Goal: Task Accomplishment & Management: Use online tool/utility

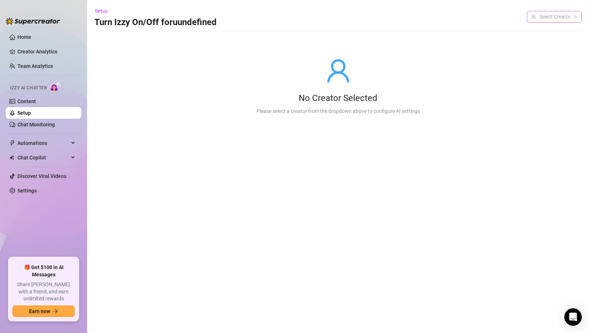
click at [550, 18] on input "search" at bounding box center [551, 16] width 40 height 11
click at [491, 17] on div "Setup Turn Izzy On/Off for uundefined Select Creator" at bounding box center [337, 16] width 487 height 23
